Goal: Task Accomplishment & Management: Manage account settings

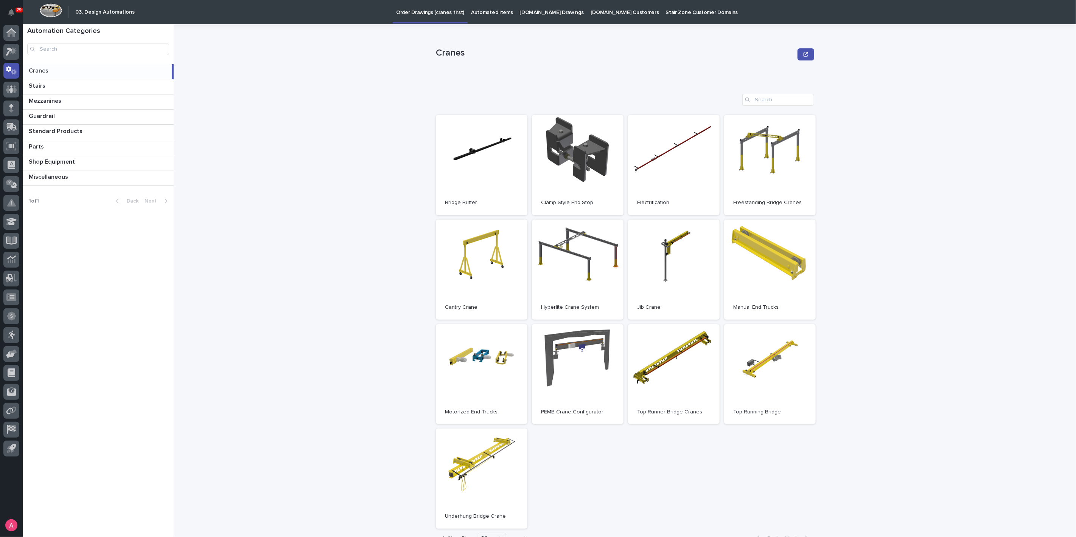
click at [376, 265] on div "Cranes Cranes Sorry, there was an error saving your record. Please try again. P…" at bounding box center [629, 280] width 892 height 513
click at [18, 49] on div at bounding box center [11, 52] width 16 height 16
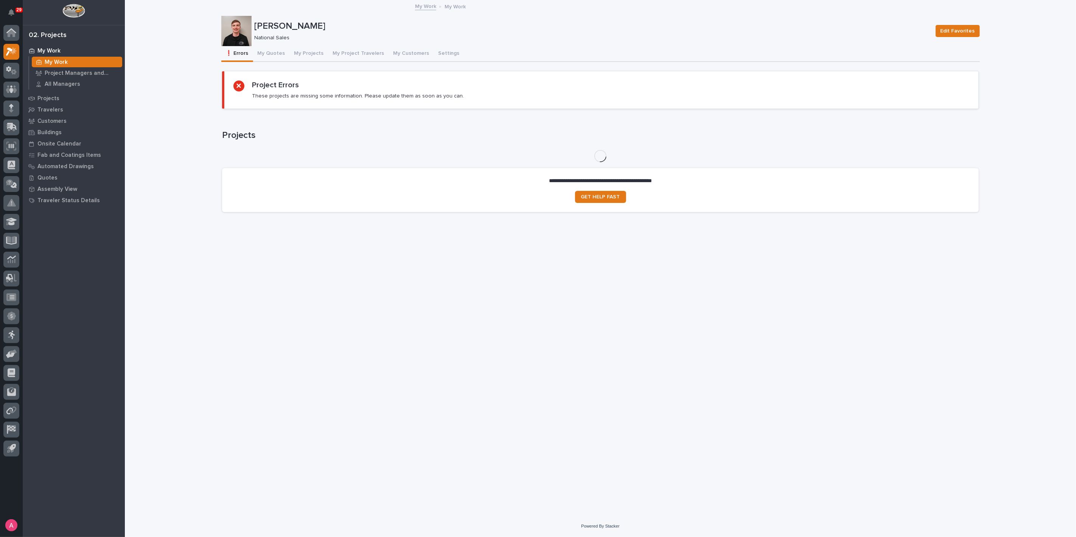
click at [47, 54] on p "My Work" at bounding box center [48, 51] width 23 height 7
click at [302, 55] on button "My Projects" at bounding box center [309, 54] width 39 height 16
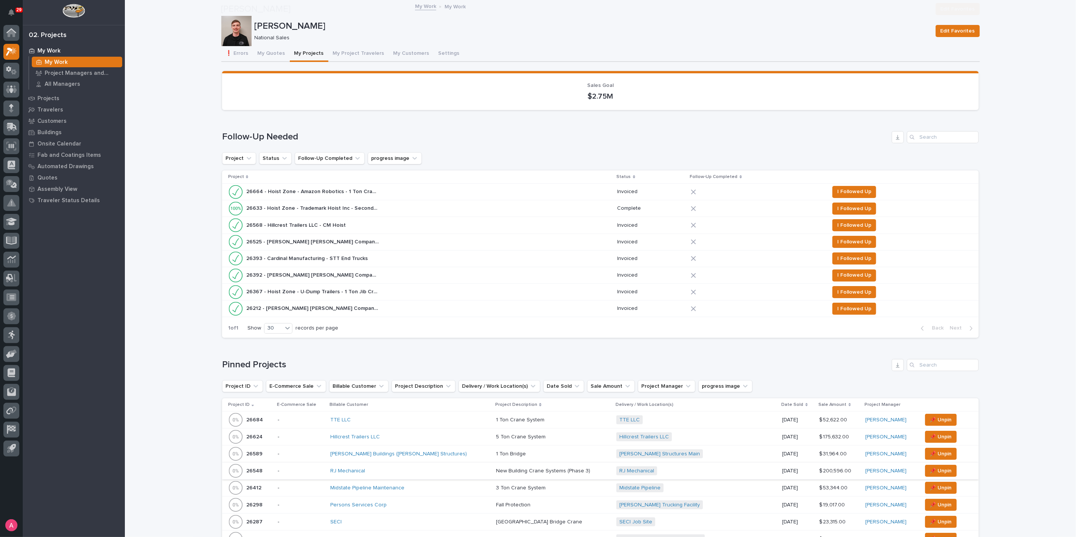
scroll to position [168, 0]
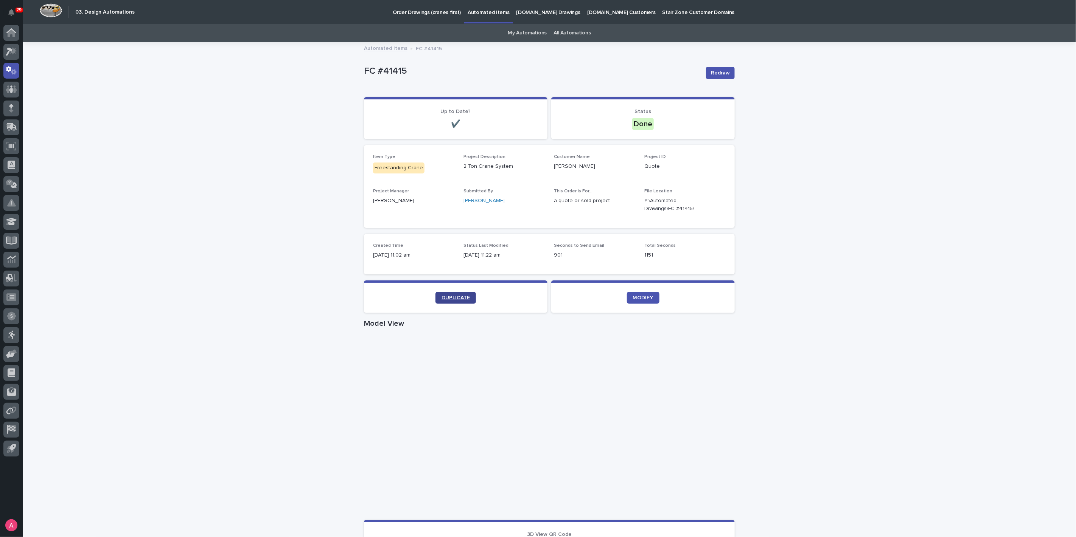
click at [450, 247] on link "DUPLICATE" at bounding box center [455, 298] width 40 height 12
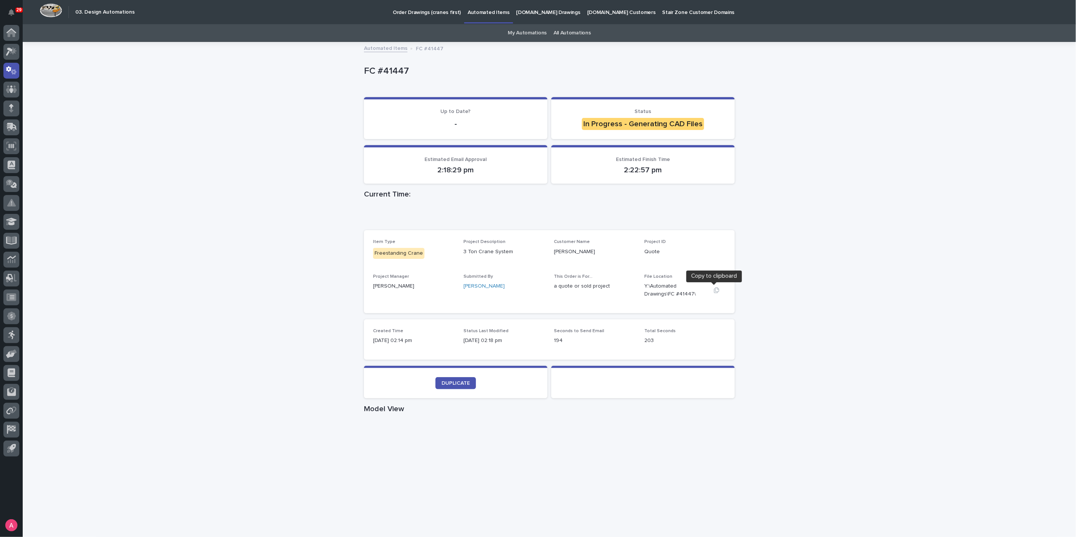
click at [714, 290] on icon "button" at bounding box center [716, 290] width 6 height 6
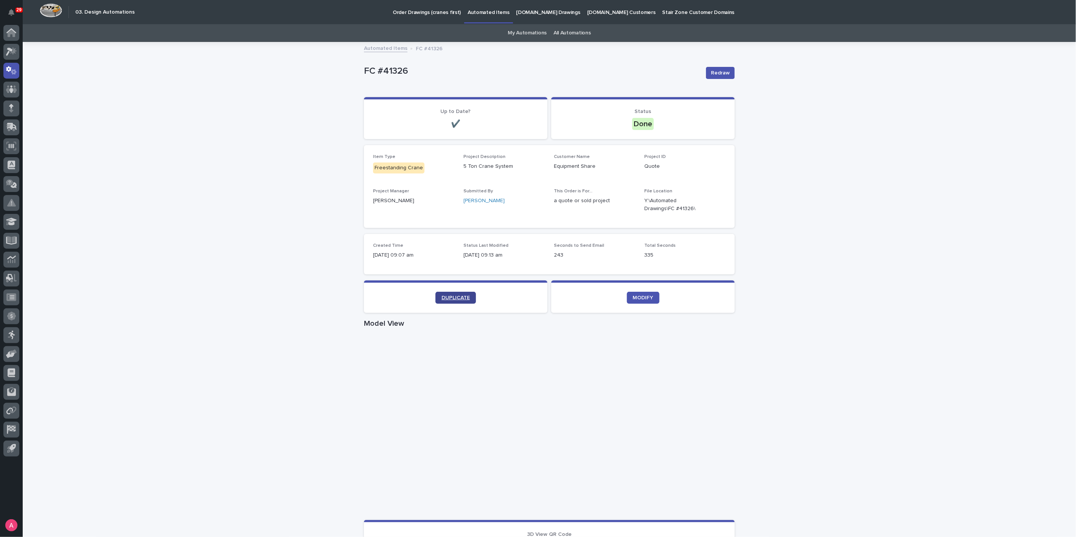
click at [458, 298] on span "DUPLICATE" at bounding box center [455, 297] width 28 height 5
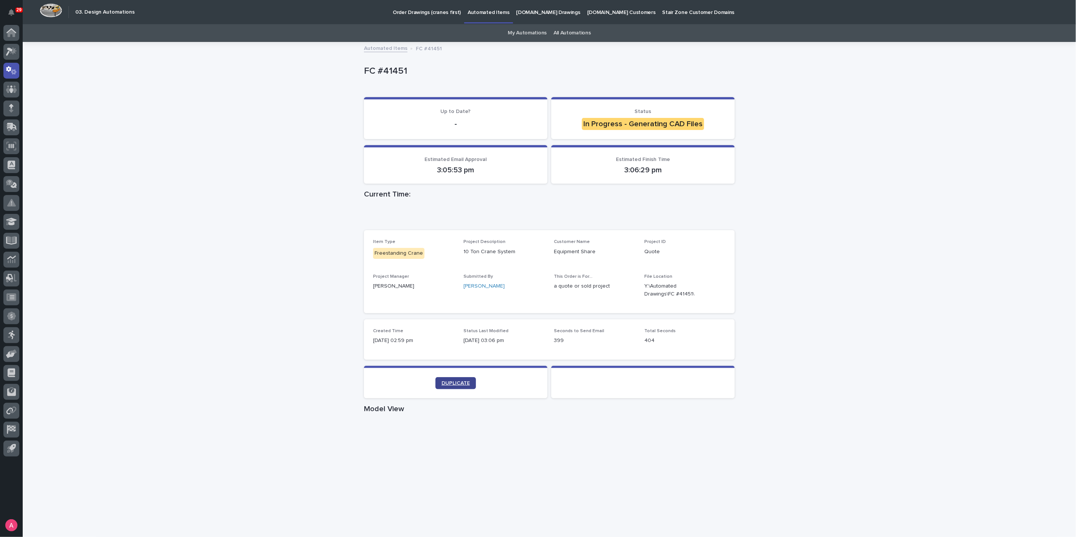
click at [455, 383] on span "DUPLICATE" at bounding box center [455, 383] width 28 height 5
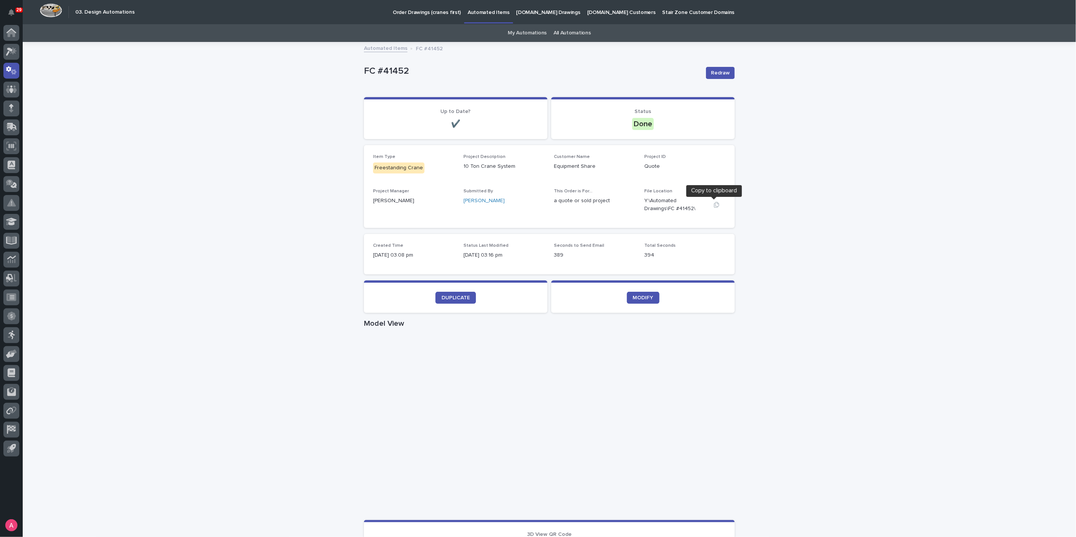
click at [713, 205] on icon "button" at bounding box center [716, 205] width 6 height 6
click at [457, 298] on span "DUPLICATE" at bounding box center [455, 297] width 28 height 5
click at [464, 293] on link "DUPLICATE" at bounding box center [455, 298] width 40 height 12
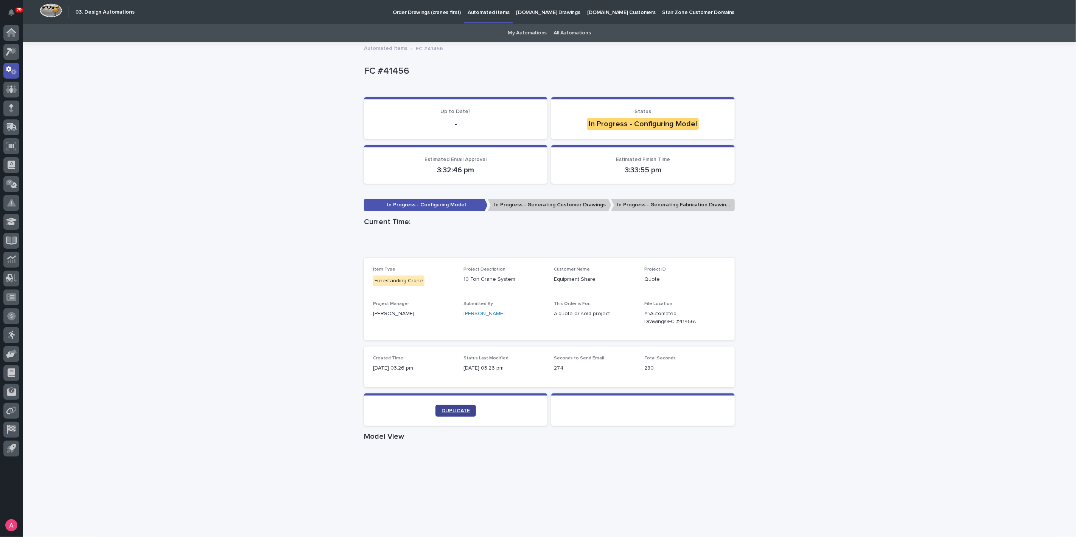
click at [452, 409] on span "DUPLICATE" at bounding box center [455, 410] width 28 height 5
